Goal: Information Seeking & Learning: Learn about a topic

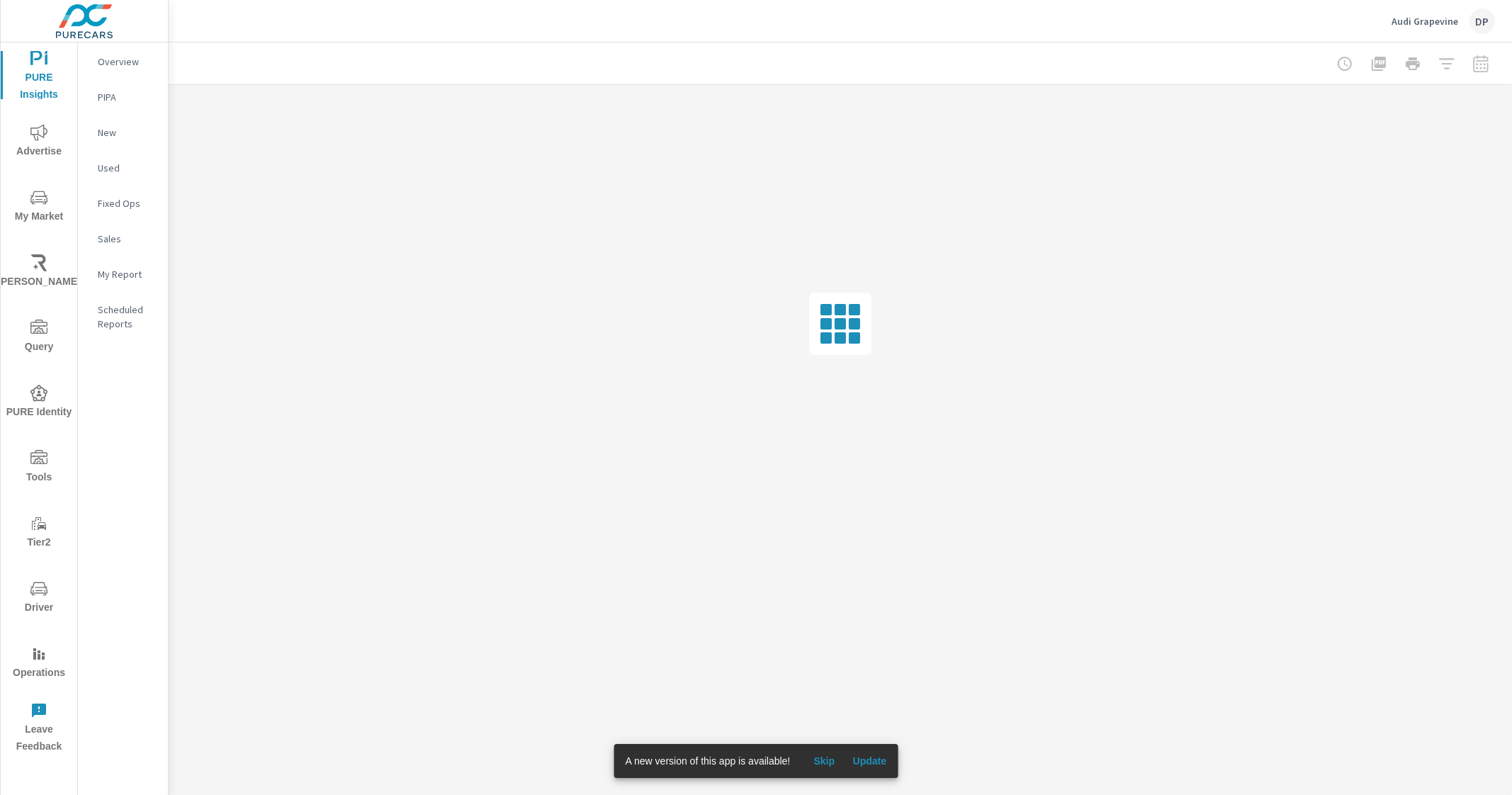
click at [871, 756] on span "Update" at bounding box center [869, 760] width 34 height 12
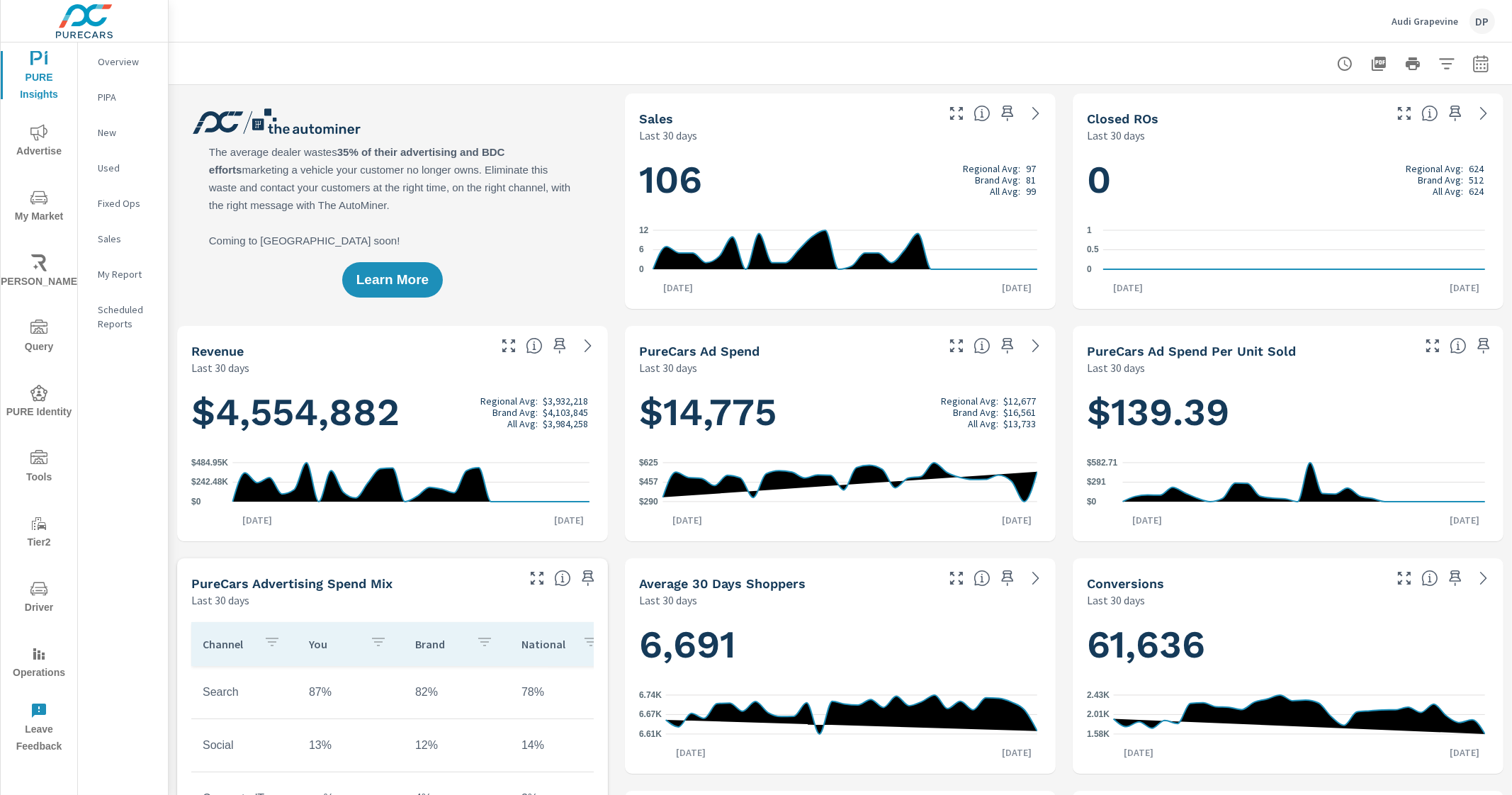
click at [1469, 72] on button "button" at bounding box center [1481, 64] width 29 height 29
select select "Last 30 days"
click at [1128, 57] on div at bounding box center [840, 63] width 1309 height 42
drag, startPoint x: 951, startPoint y: 166, endPoint x: 1028, endPoint y: 163, distance: 77.1
click at [1028, 163] on h1 "106 Regional Avg: 128 Brand Avg: 81 All Avg: 99" at bounding box center [840, 180] width 403 height 48
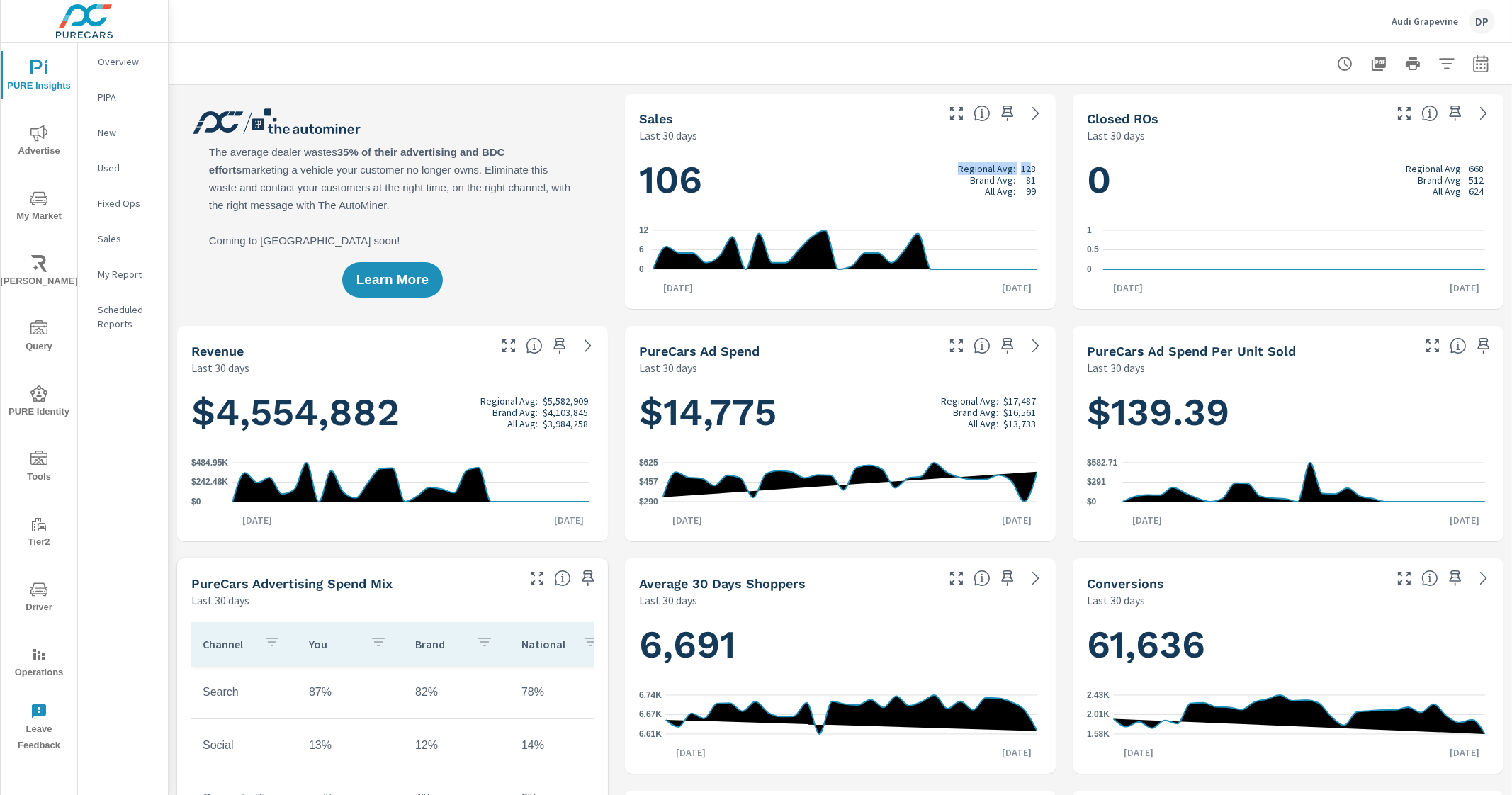
drag, startPoint x: 1024, startPoint y: 168, endPoint x: 941, endPoint y: 170, distance: 83.0
click at [941, 170] on h1 "106 Regional Avg: 128 Brand Avg: 81 All Avg: 99" at bounding box center [840, 180] width 403 height 48
click at [1046, 180] on div "106 Regional Avg: 128 Brand Avg: 81 All Avg: 99 0 6 12 Aug 10th Sep 8th" at bounding box center [840, 226] width 431 height 166
click at [1021, 184] on div "81" at bounding box center [1028, 179] width 15 height 12
